Goal: Task Accomplishment & Management: Use online tool/utility

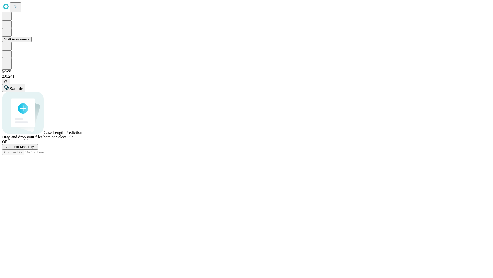
click at [32, 42] on button "Shift Assignment" at bounding box center [17, 38] width 30 height 5
